Goal: Task Accomplishment & Management: Use online tool/utility

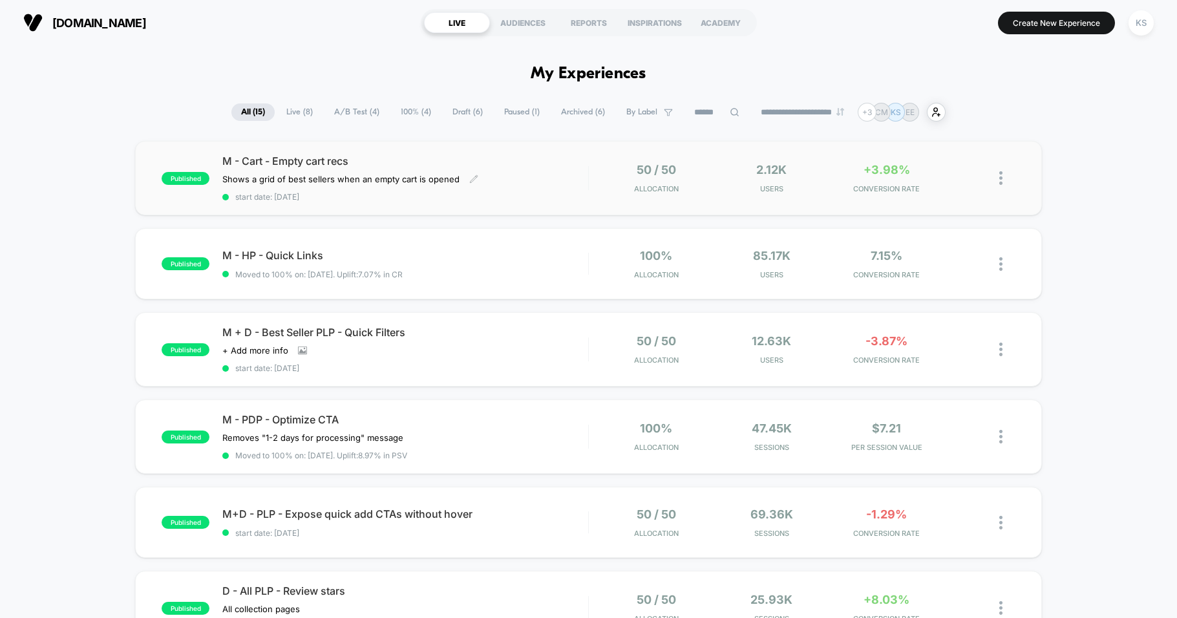
click at [357, 162] on span "M - Cart - Empty cart recs" at bounding box center [404, 161] width 365 height 13
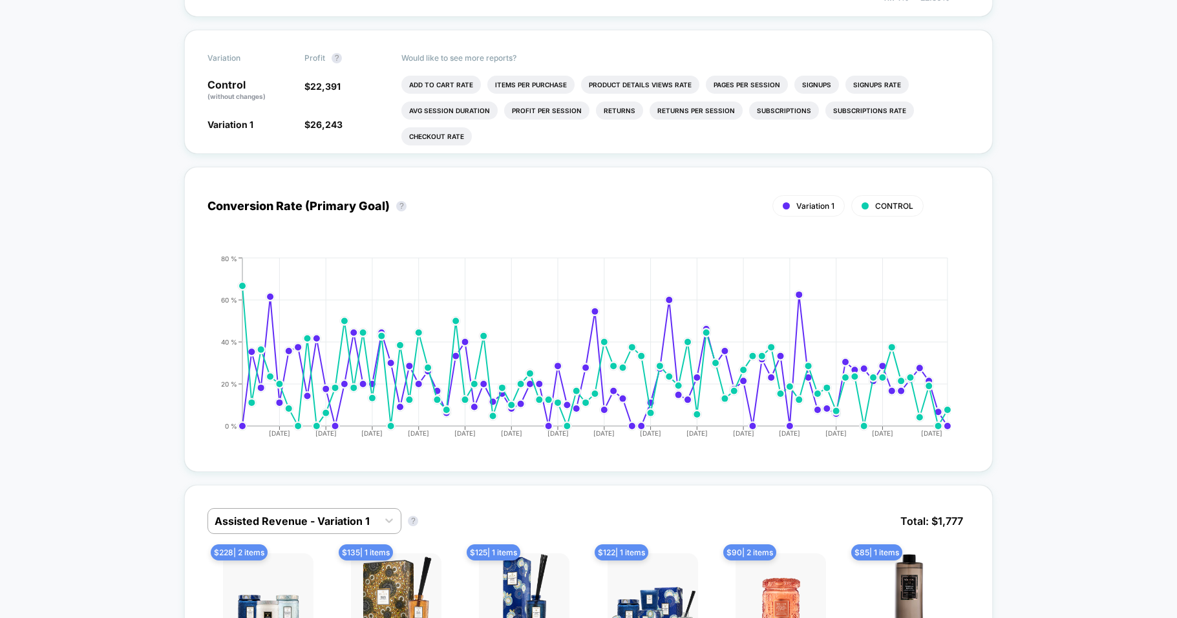
scroll to position [354, 0]
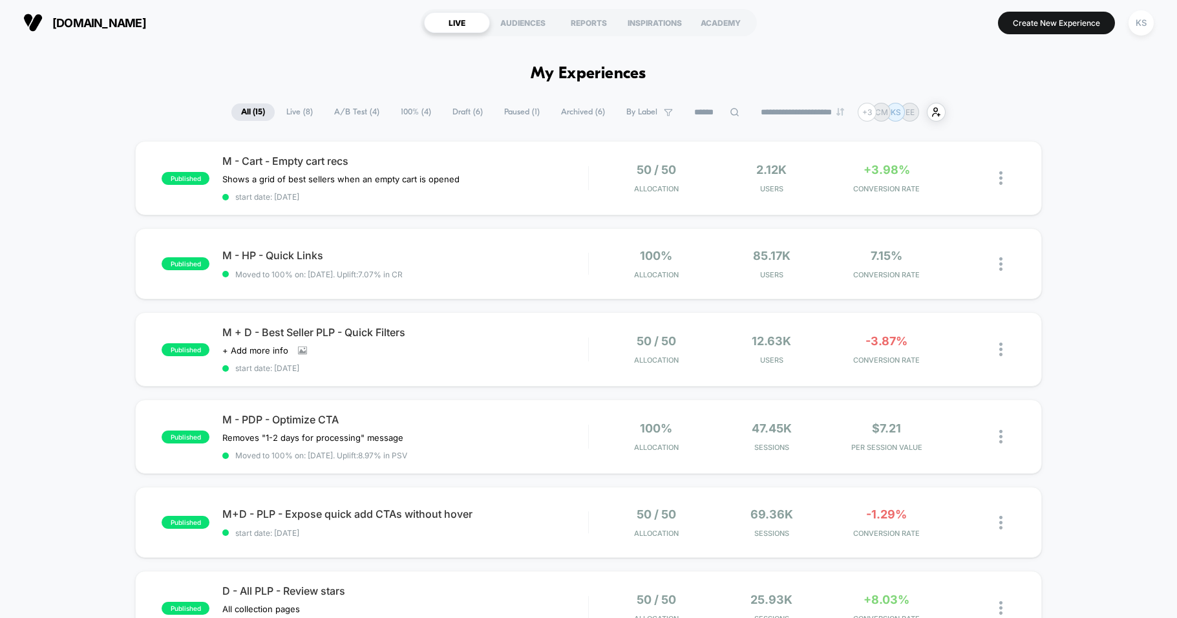
click at [359, 113] on span "A/B Test ( 4 )" at bounding box center [357, 111] width 65 height 17
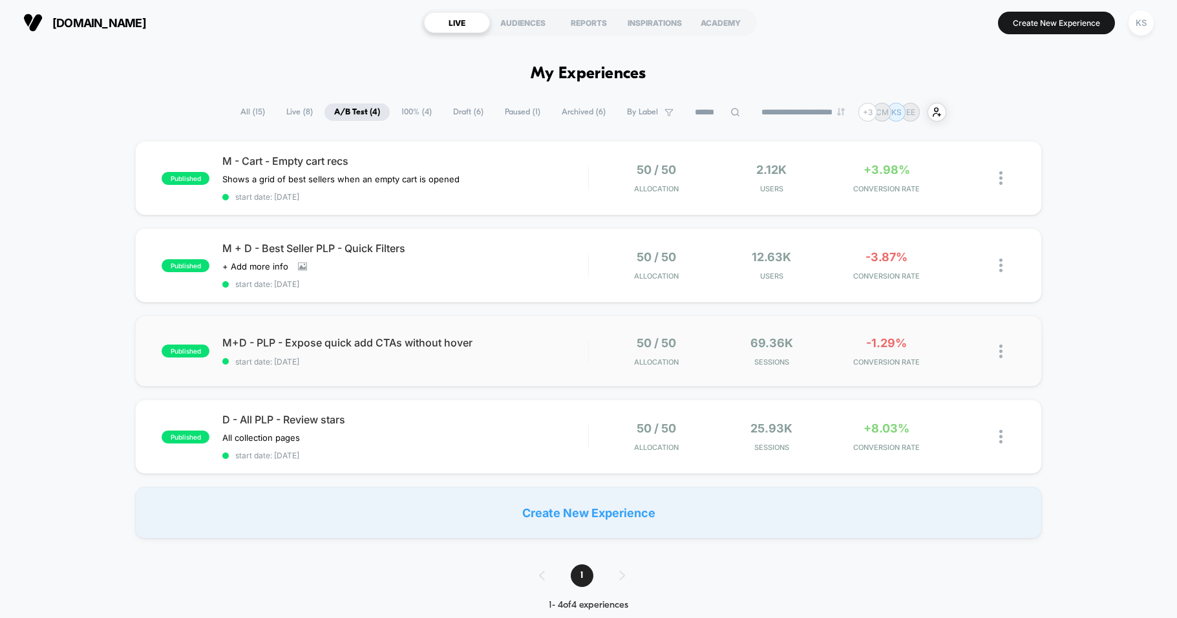
click at [1002, 352] on img at bounding box center [1000, 352] width 3 height 14
click at [970, 366] on div "Preview Link" at bounding box center [935, 366] width 116 height 29
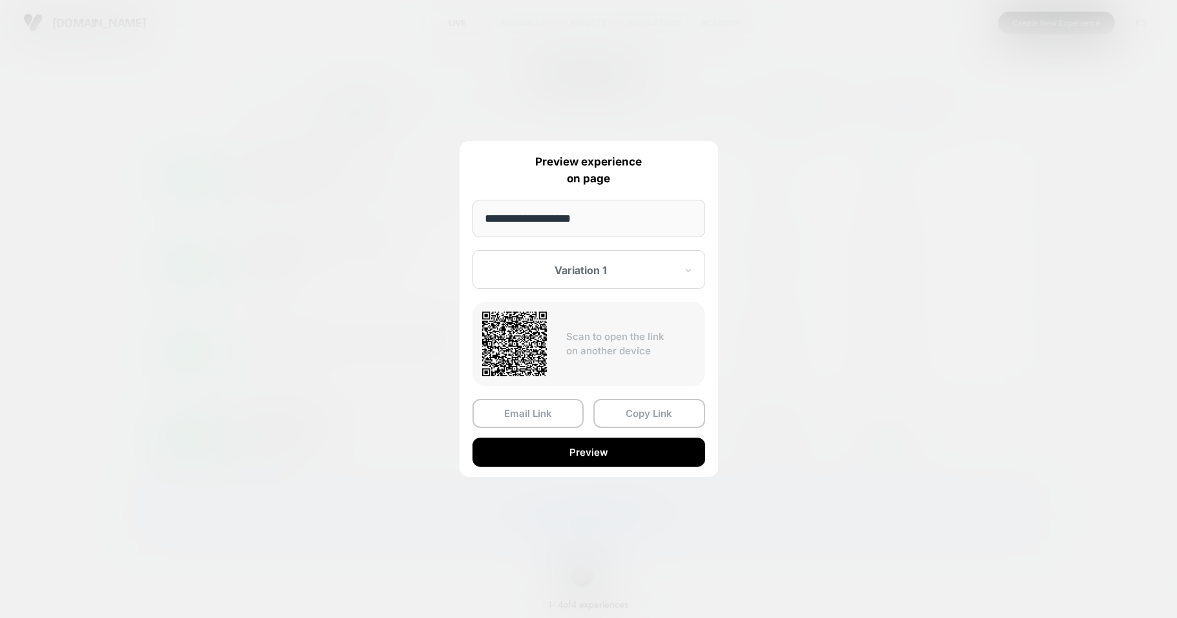
click at [602, 454] on button "Preview" at bounding box center [589, 452] width 233 height 29
